Goal: Browse casually: Explore the website without a specific task or goal

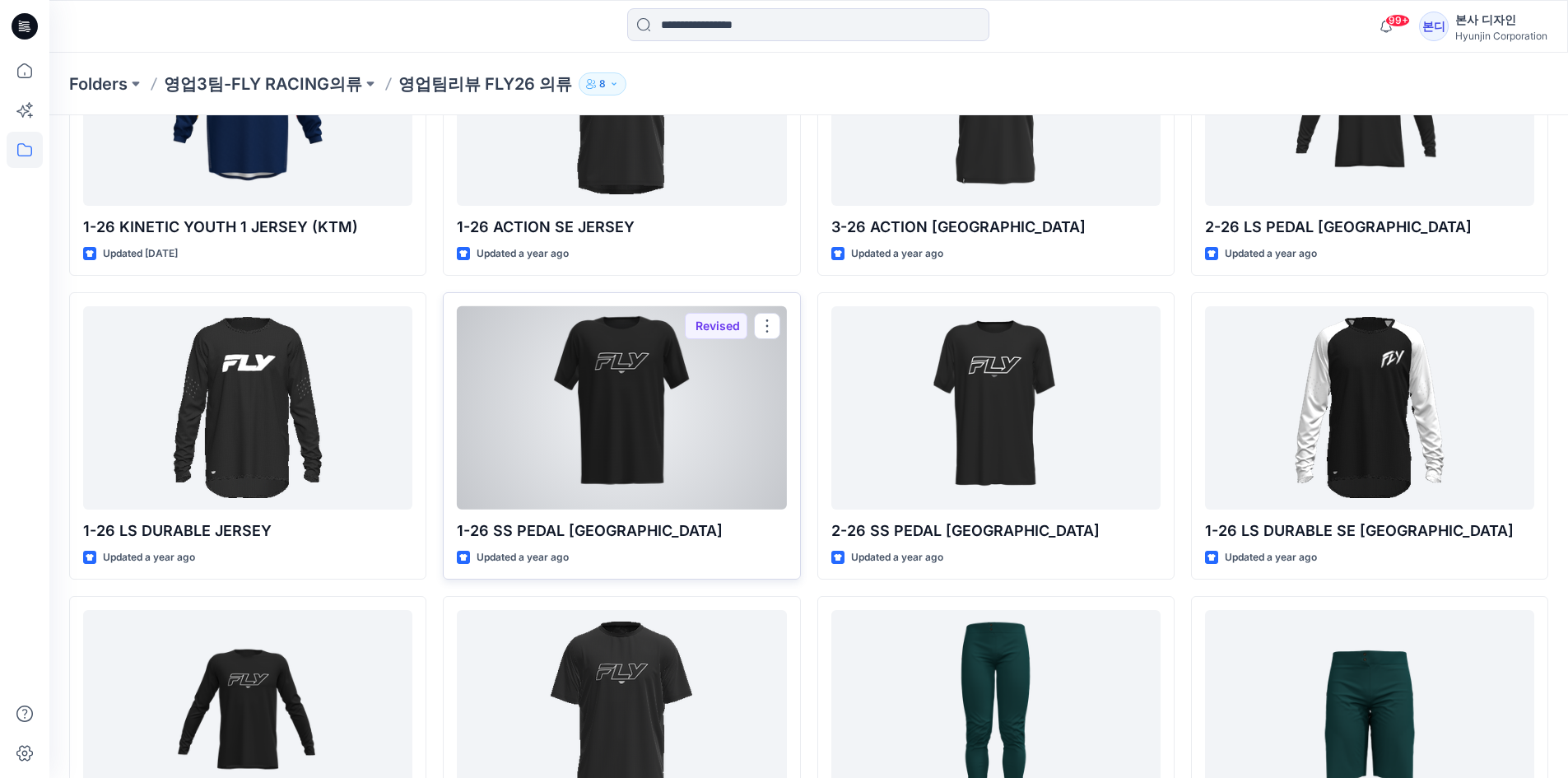
scroll to position [3364, 0]
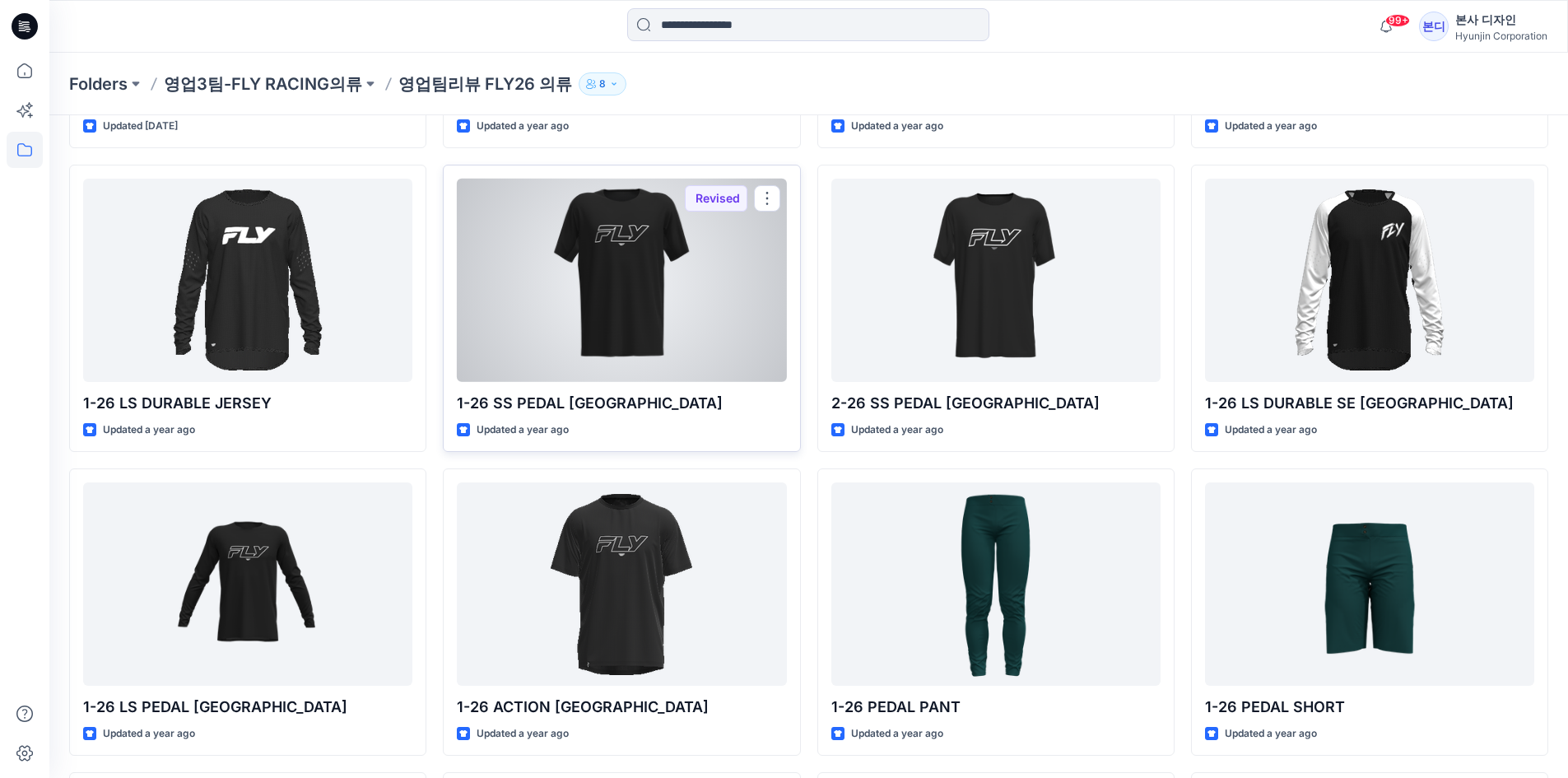
click at [670, 300] on div at bounding box center [621, 280] width 329 height 203
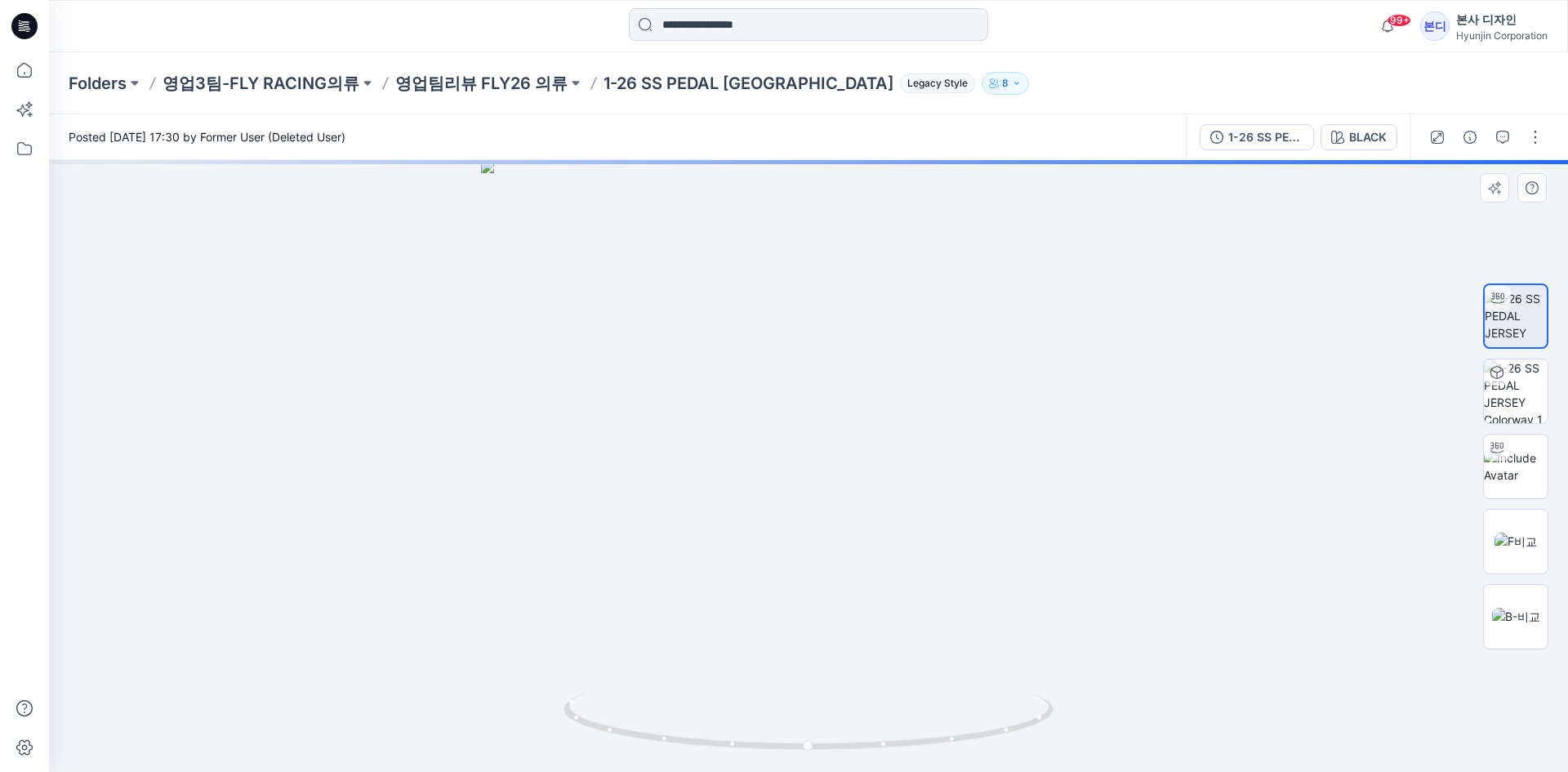
drag, startPoint x: 824, startPoint y: 278, endPoint x: 777, endPoint y: 554, distance: 280.0
click at [772, 569] on img at bounding box center [808, 466] width 655 height 612
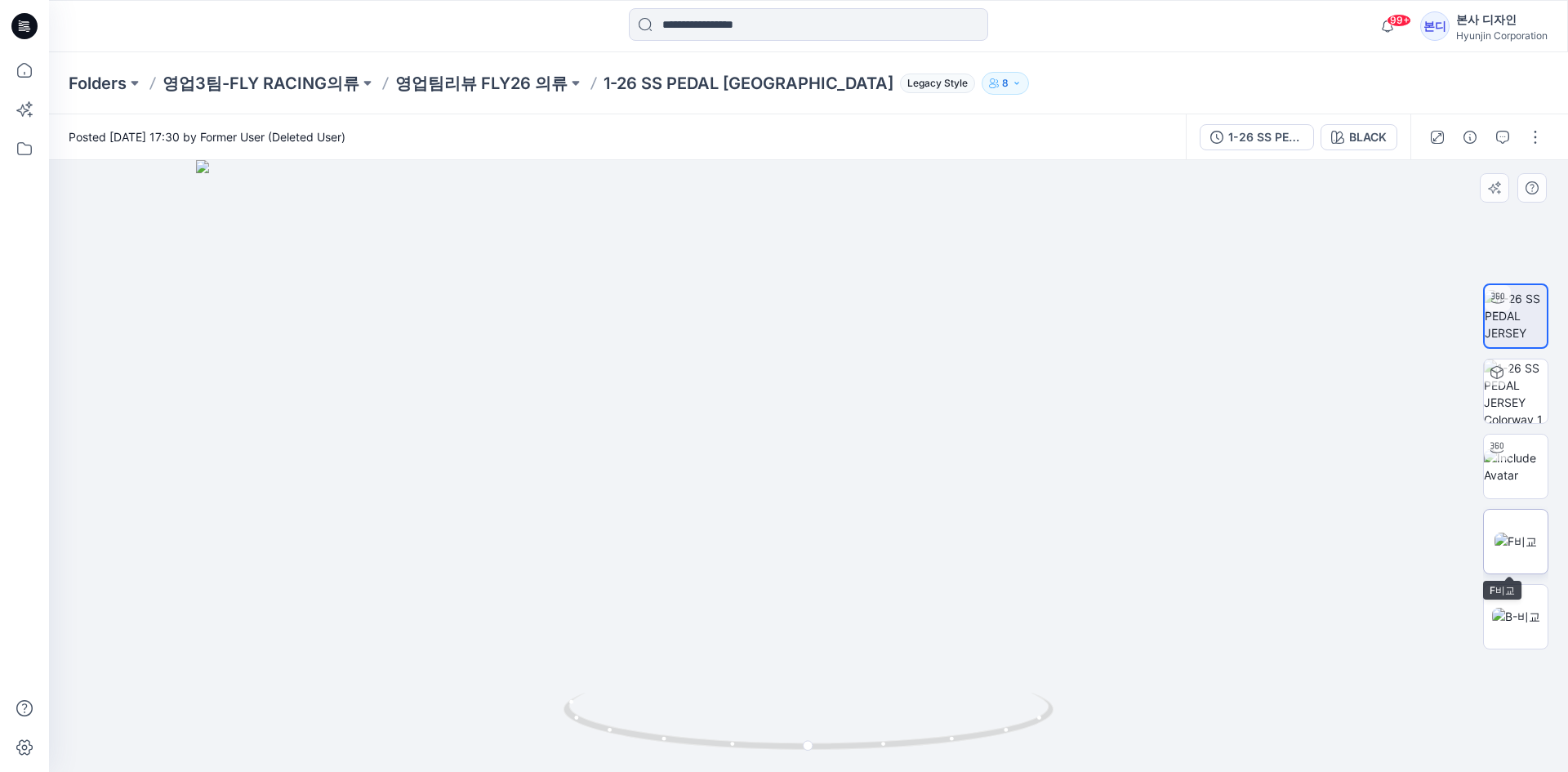
click at [1513, 548] on img at bounding box center [1515, 541] width 42 height 17
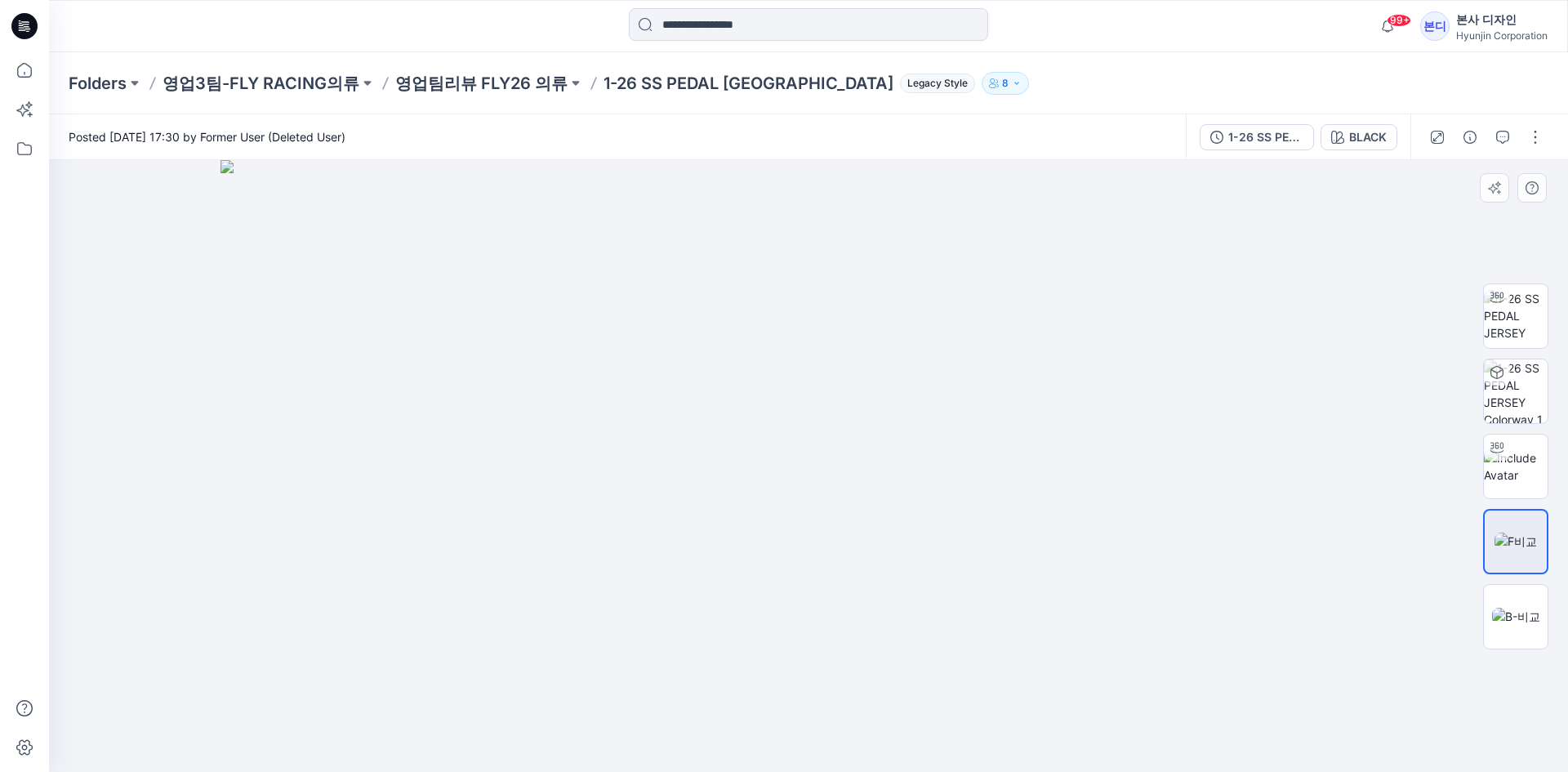
drag, startPoint x: 533, startPoint y: 312, endPoint x: 499, endPoint y: 472, distance: 163.6
click at [499, 472] on img at bounding box center [808, 466] width 1176 height 612
click at [1492, 608] on img at bounding box center [1516, 616] width 48 height 17
drag, startPoint x: 579, startPoint y: 288, endPoint x: 565, endPoint y: 435, distance: 147.7
click at [565, 435] on img at bounding box center [808, 411] width 1176 height 722
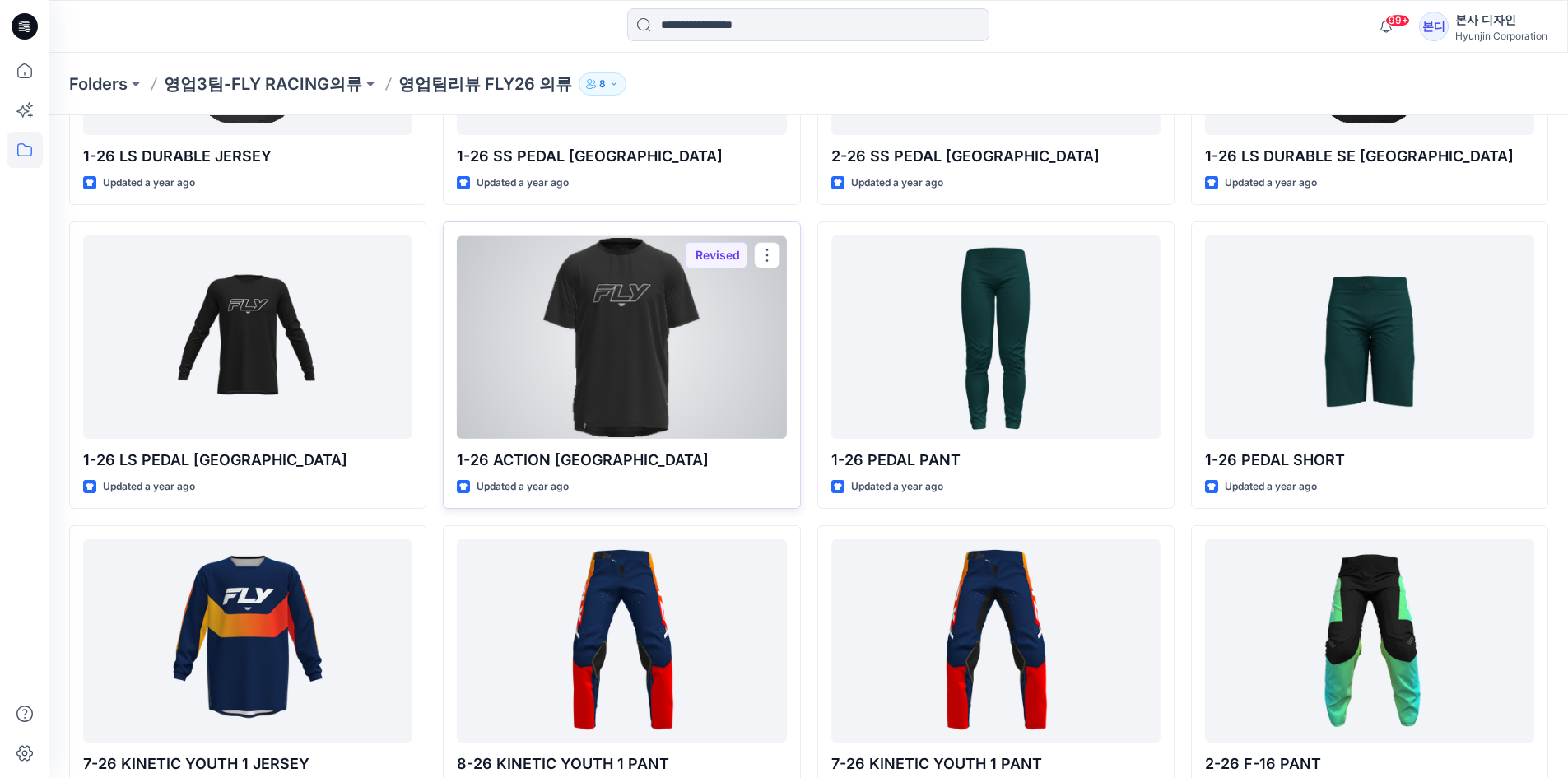
scroll to position [3364, 0]
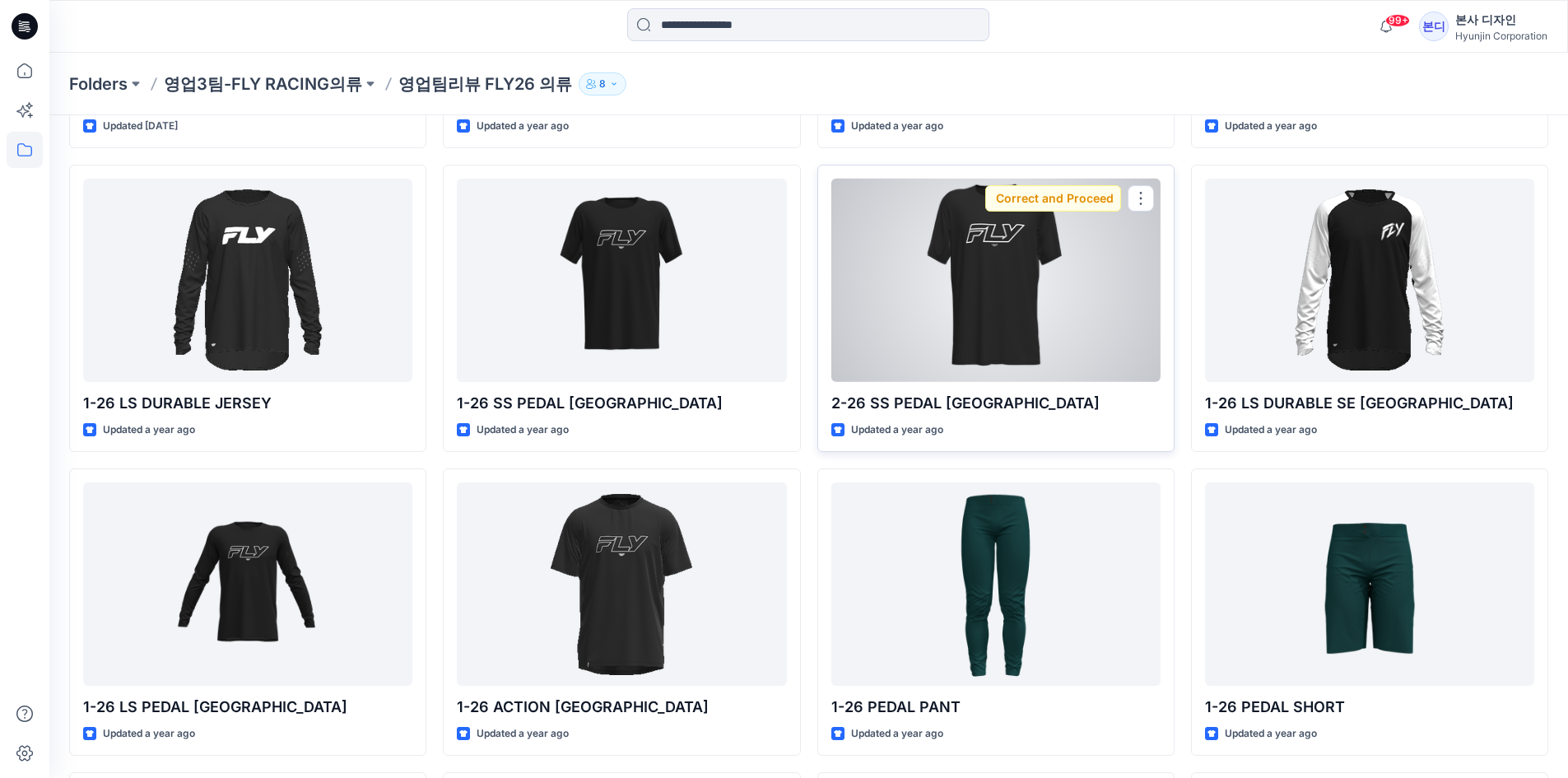
click at [1019, 289] on div at bounding box center [995, 280] width 329 height 203
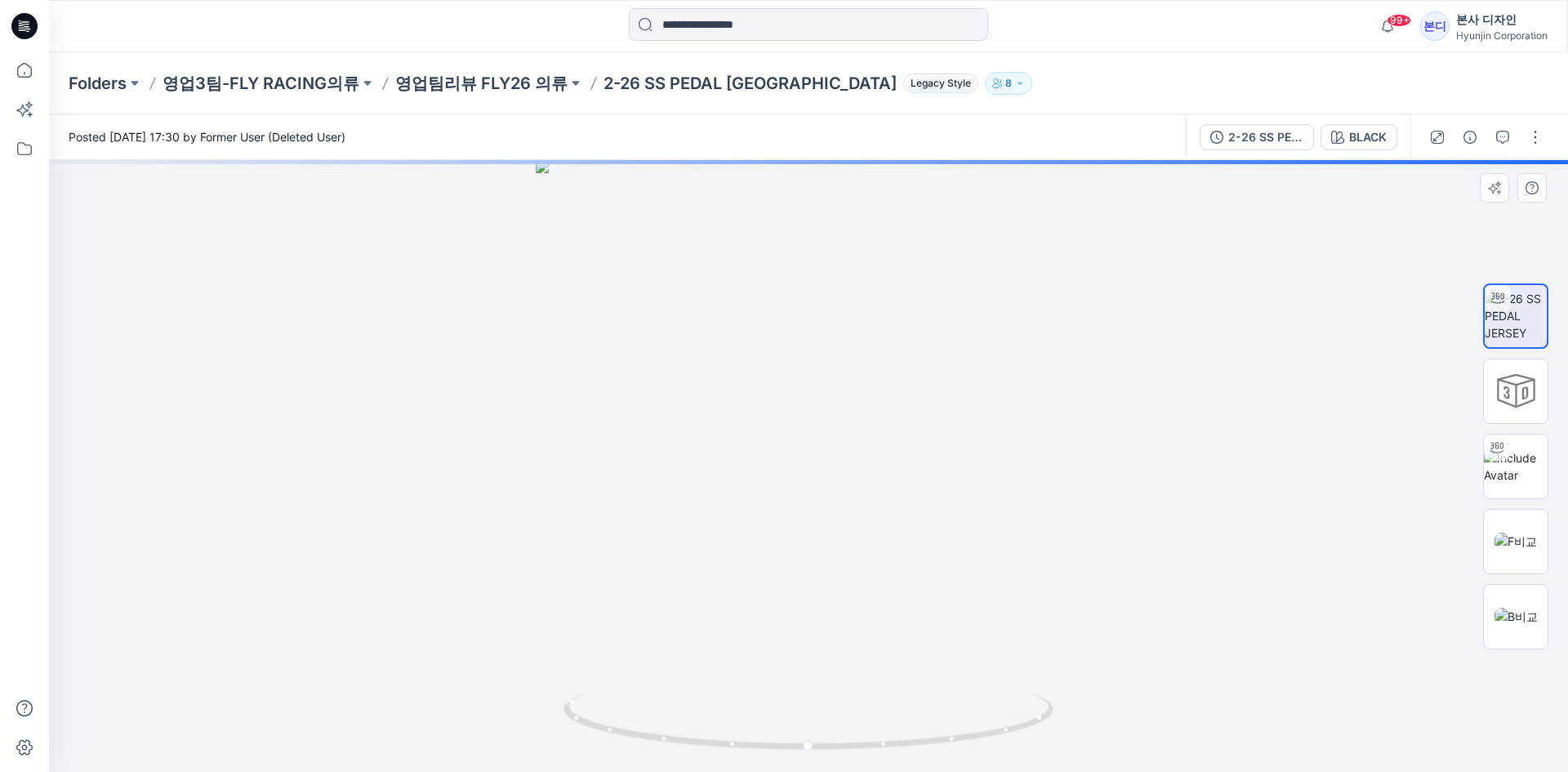
drag, startPoint x: 848, startPoint y: 263, endPoint x: 834, endPoint y: 433, distance: 170.6
click at [834, 433] on img at bounding box center [807, 466] width 544 height 612
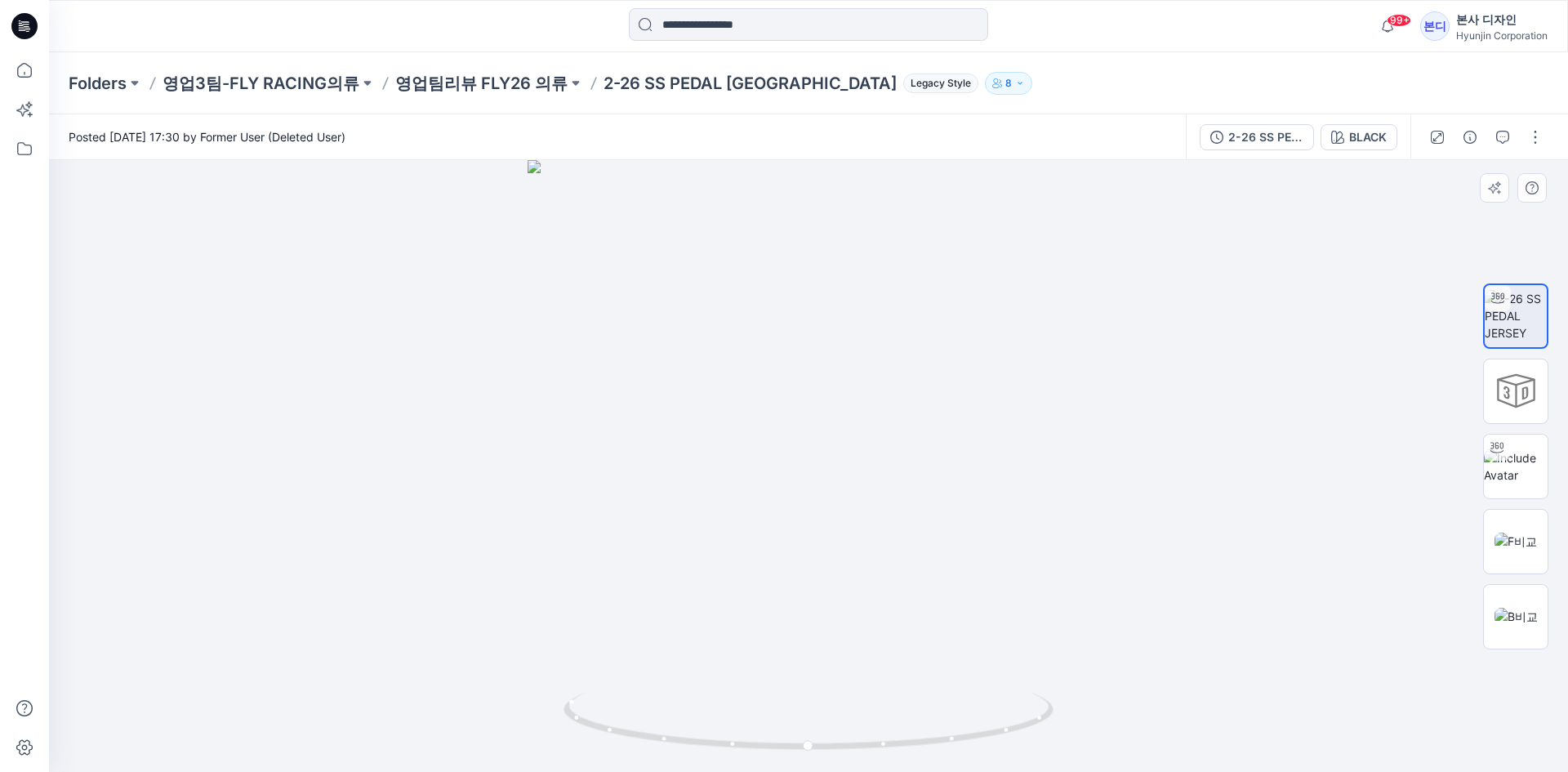
drag, startPoint x: 847, startPoint y: 384, endPoint x: 844, endPoint y: 413, distance: 29.2
click at [844, 413] on img at bounding box center [809, 466] width 562 height 612
